Goal: Task Accomplishment & Management: Manage account settings

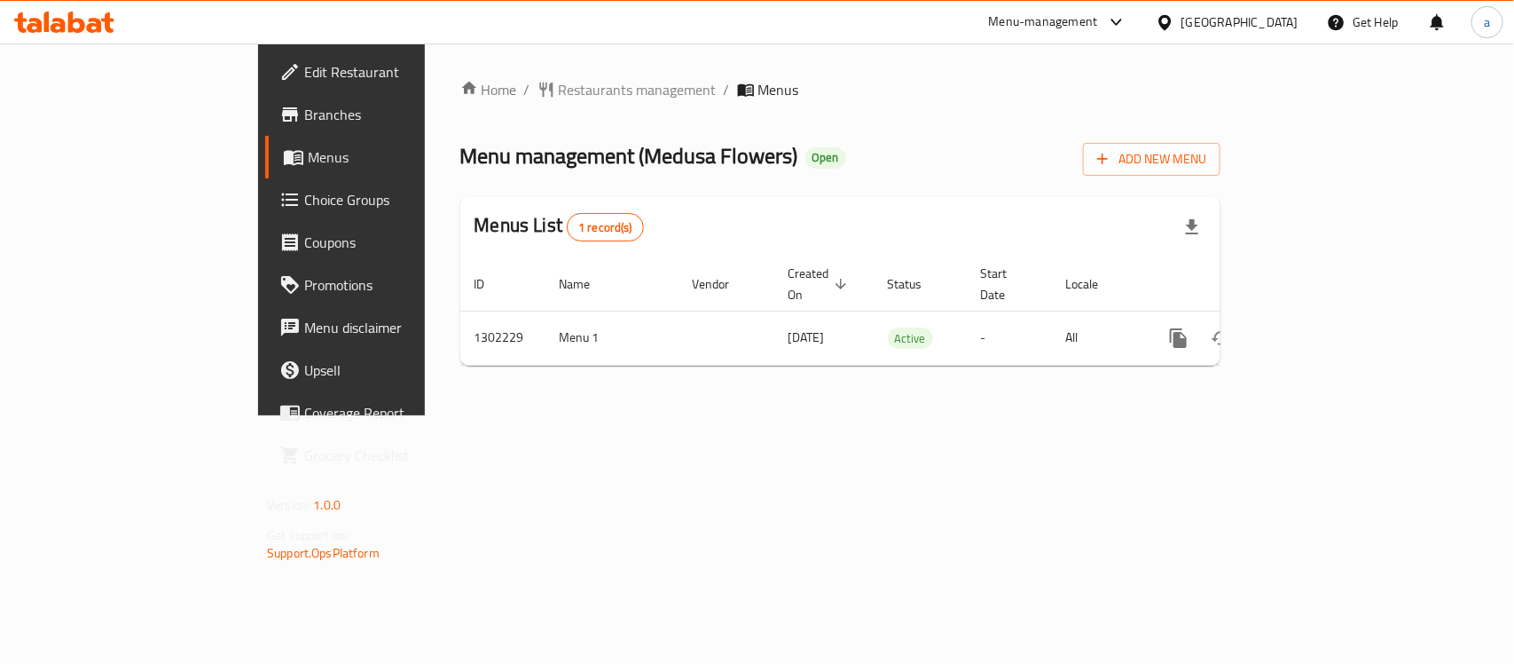
click at [304, 82] on span "Edit Restaurant" at bounding box center [400, 71] width 193 height 21
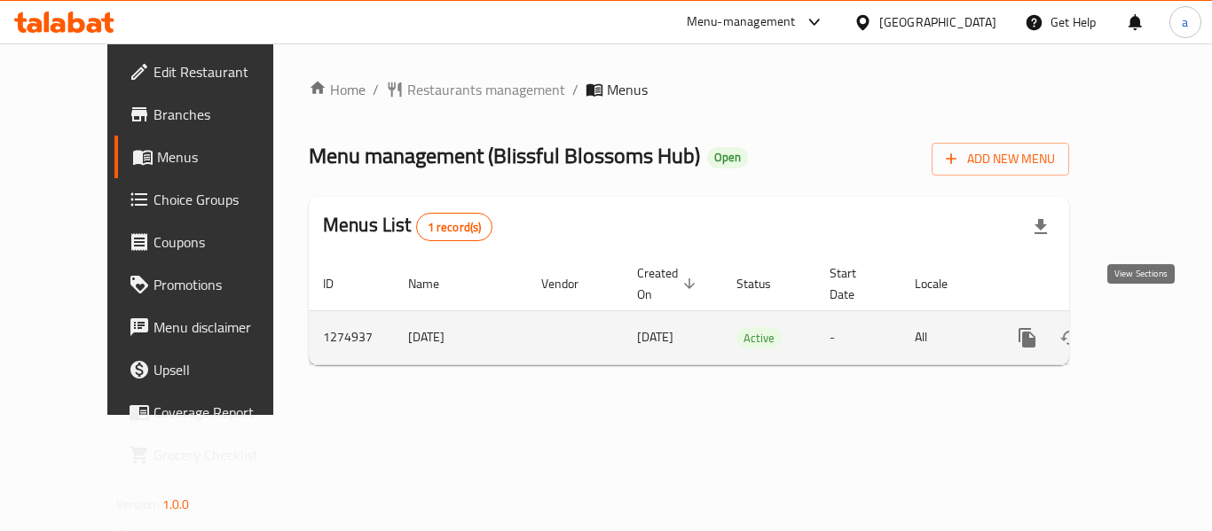
click at [1144, 327] on icon "enhanced table" at bounding box center [1154, 337] width 21 height 21
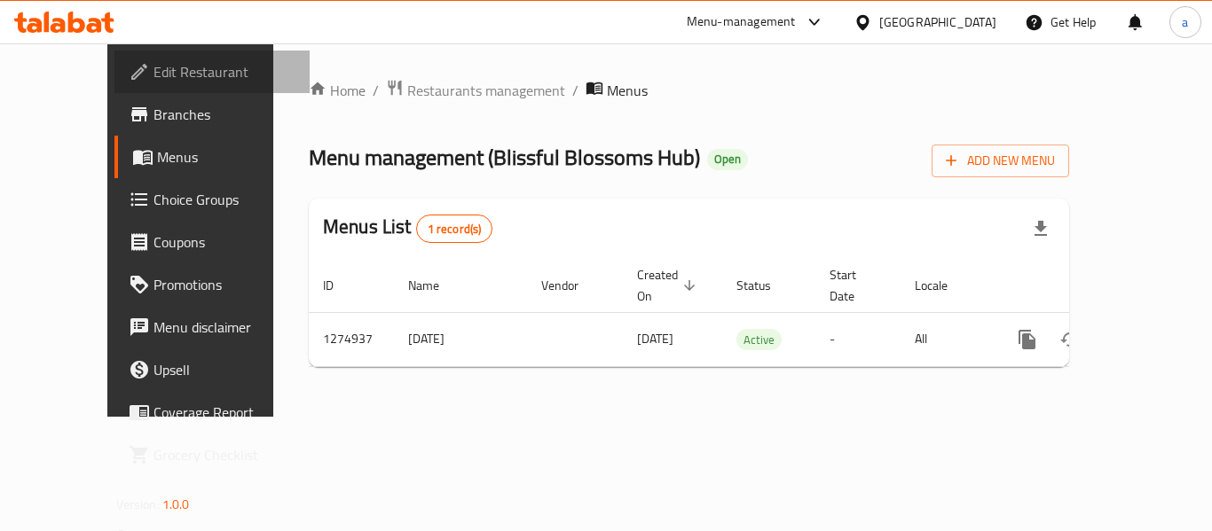
click at [153, 78] on span "Edit Restaurant" at bounding box center [224, 71] width 142 height 21
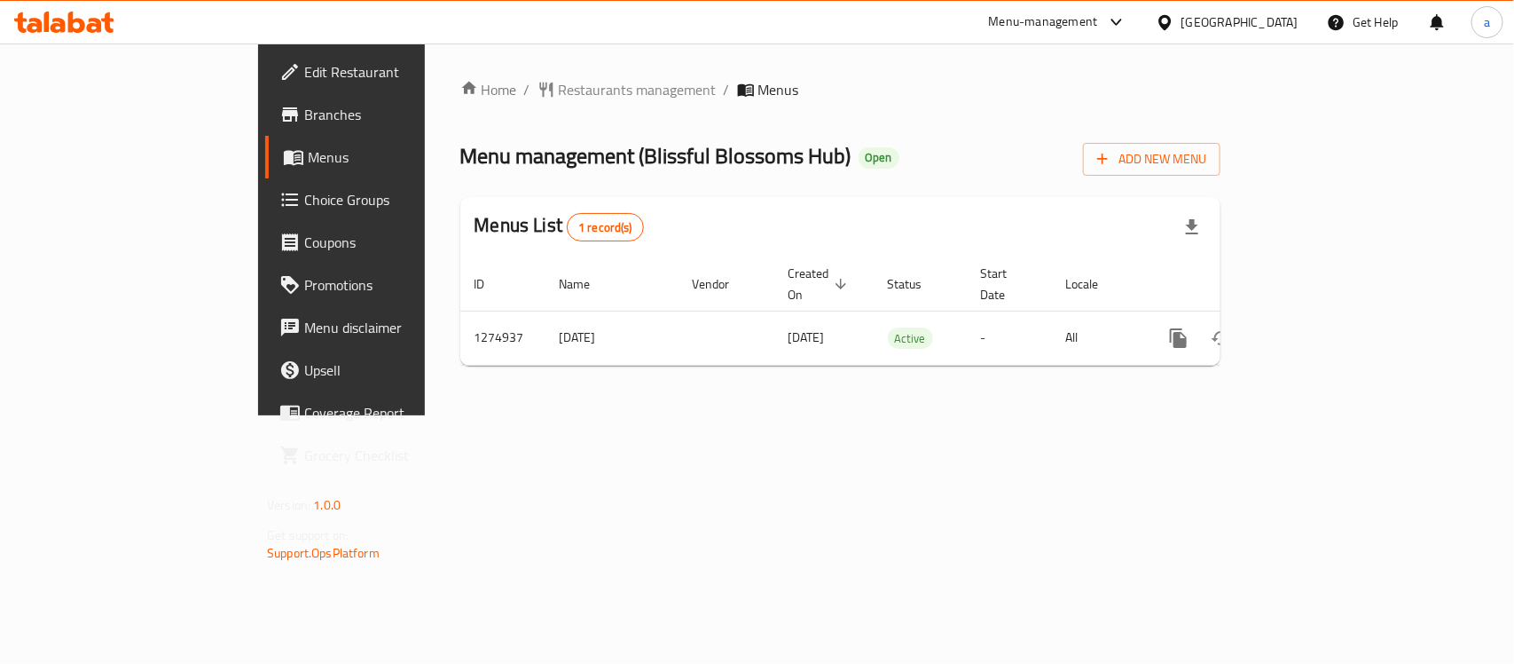
click at [304, 68] on span "Edit Restaurant" at bounding box center [400, 71] width 193 height 21
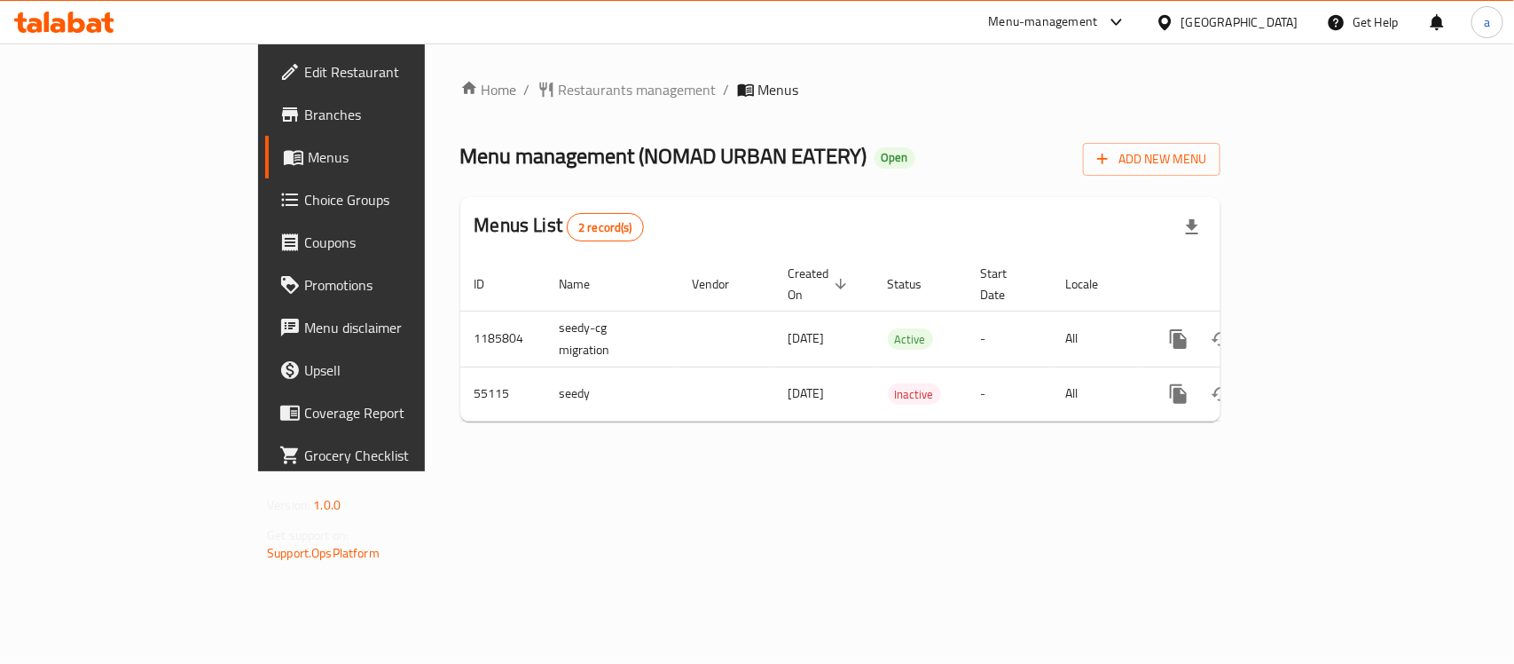
click at [265, 51] on link "Edit Restaurant" at bounding box center [388, 72] width 246 height 43
